Goal: Transaction & Acquisition: Purchase product/service

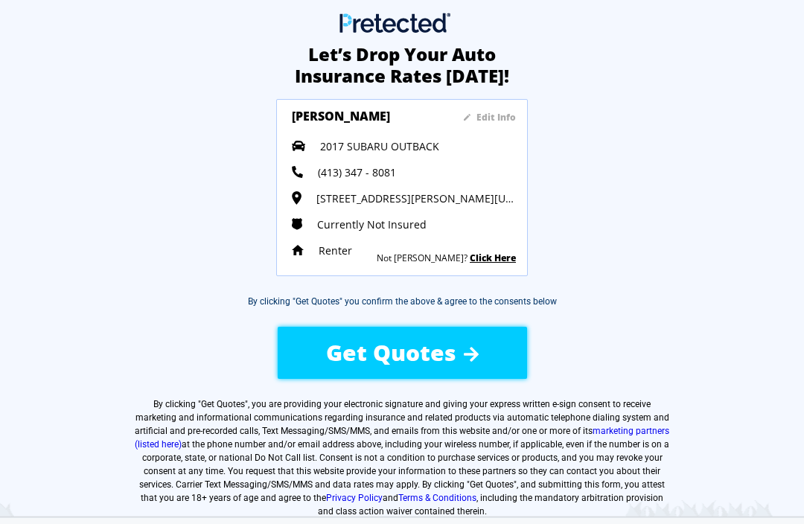
click at [426, 351] on span "Get Quotes" at bounding box center [391, 352] width 130 height 31
click at [422, 348] on span "Get Quotes" at bounding box center [391, 352] width 130 height 31
click at [404, 351] on span "Get Quotes" at bounding box center [391, 352] width 130 height 31
